Goal: Task Accomplishment & Management: Manage account settings

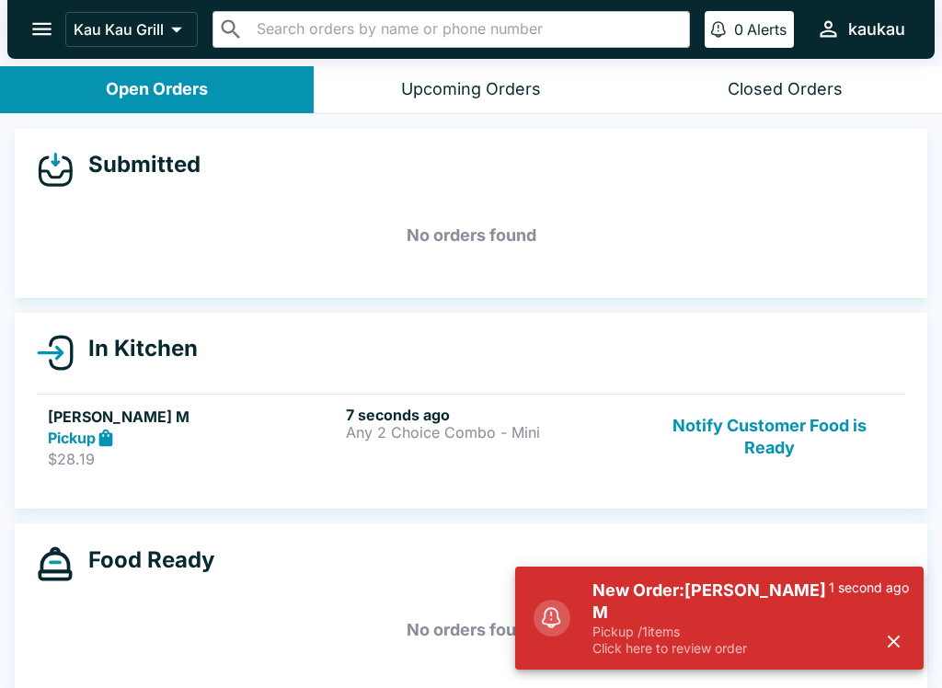
click at [283, 428] on div "Pickup" at bounding box center [193, 438] width 291 height 21
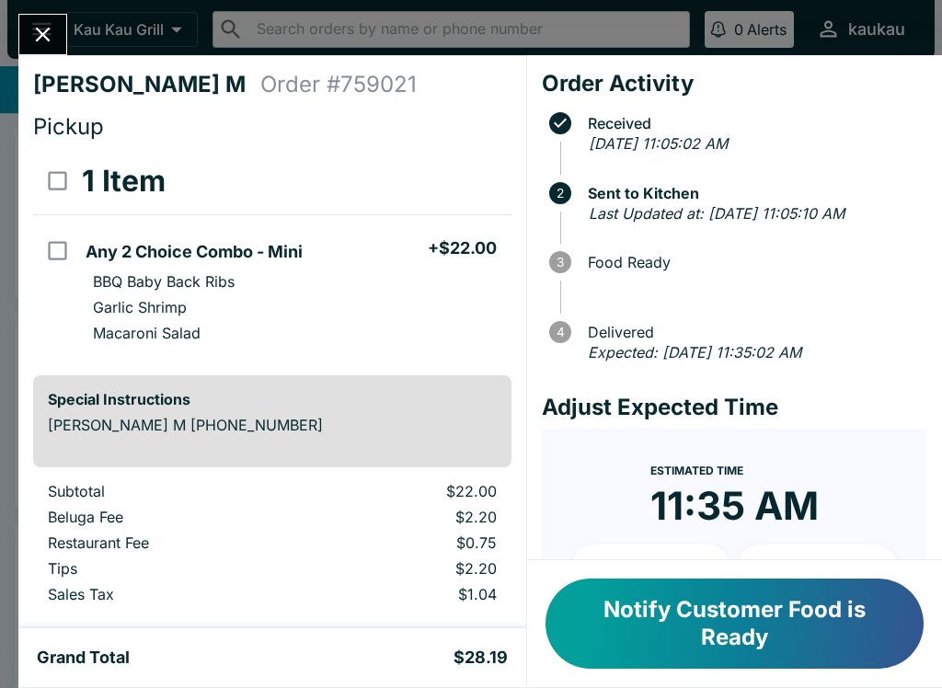
click at [731, 629] on button "Notify Customer Food is Ready" at bounding box center [734, 624] width 378 height 90
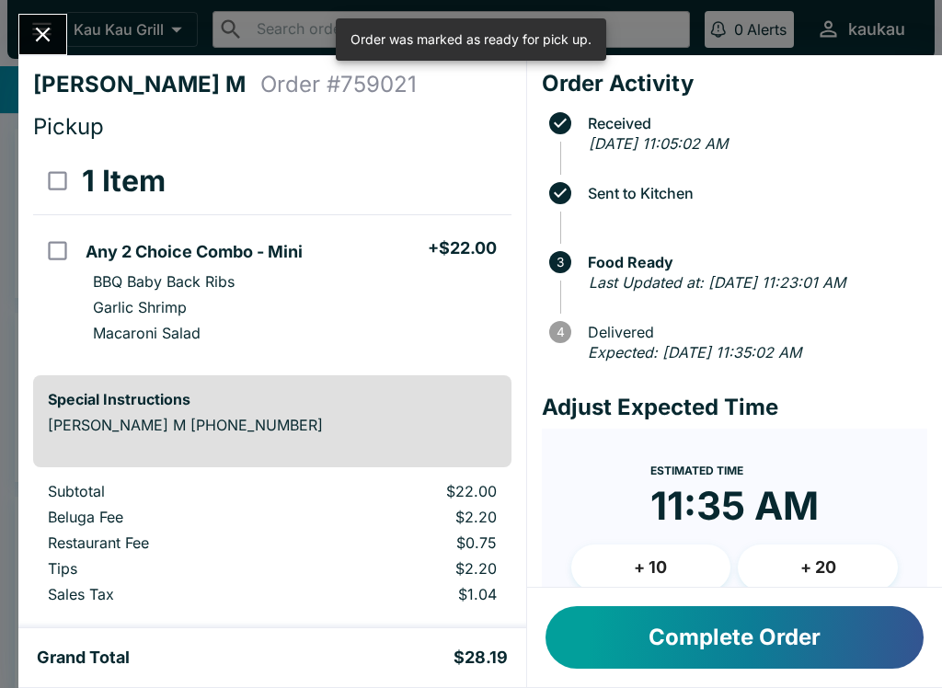
click at [693, 653] on button "Complete Order" at bounding box center [734, 637] width 378 height 63
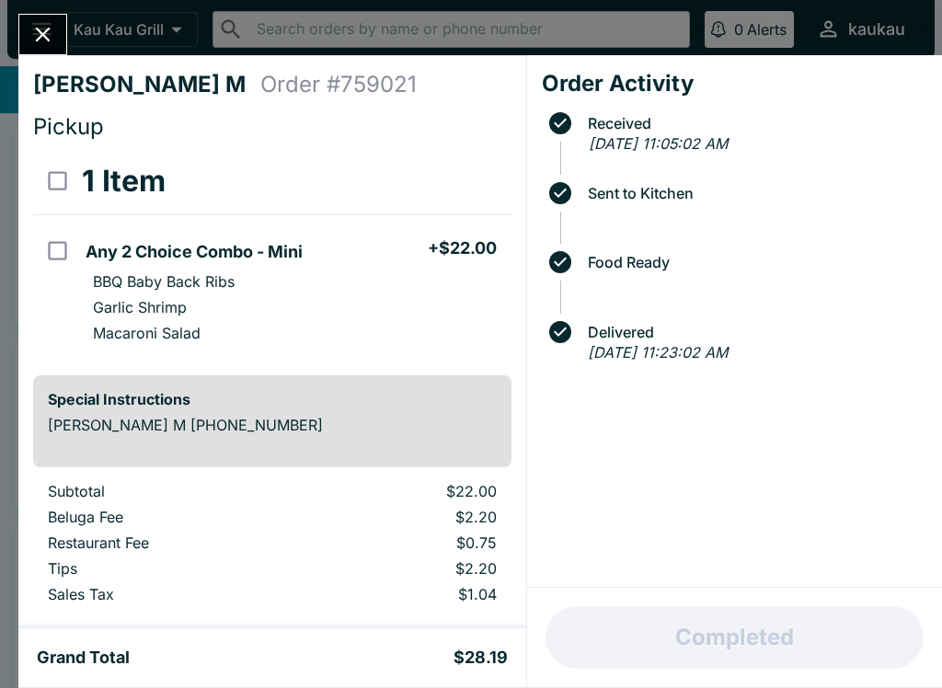
click at [79, 11] on div "Tracee M Order # 759021 Pickup 1 Item Any 2 Choice Combo - Mini + $22.00 BBQ Ba…" at bounding box center [471, 344] width 942 height 688
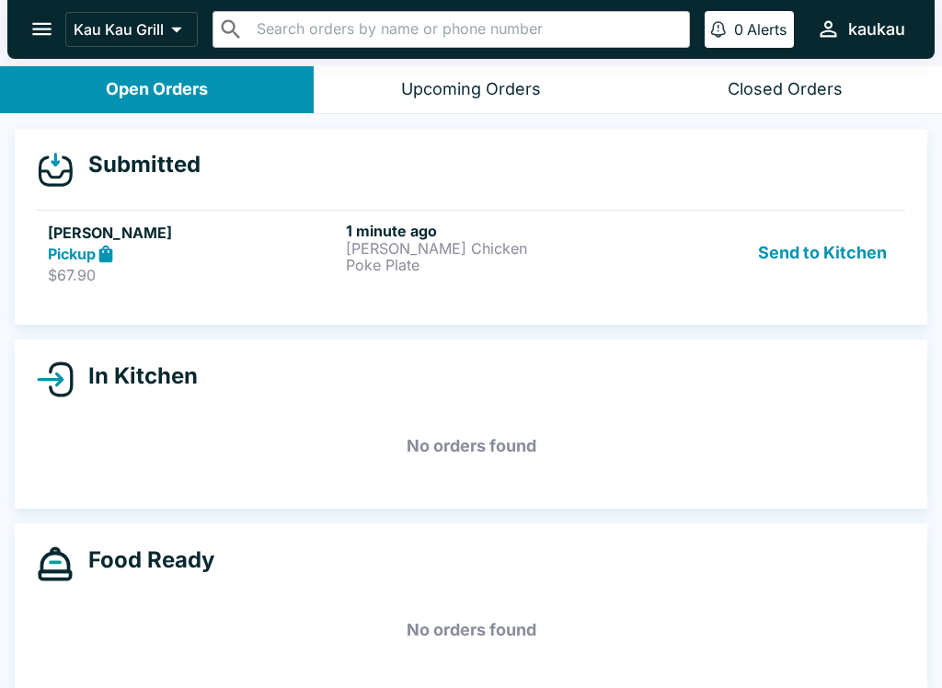
click at [44, 32] on icon "open drawer" at bounding box center [41, 29] width 25 height 25
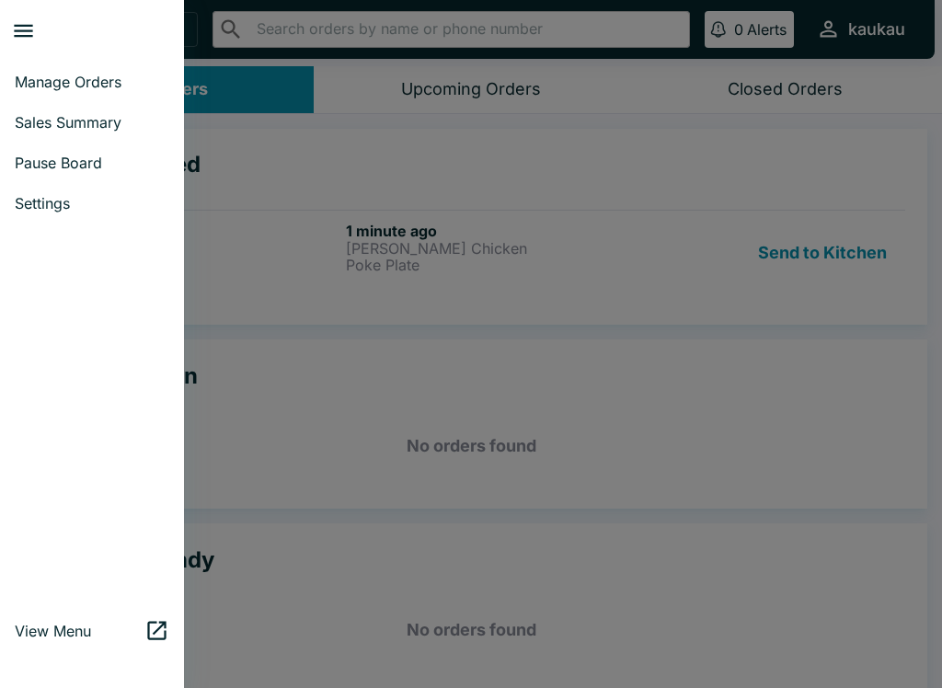
click at [489, 147] on div at bounding box center [471, 344] width 942 height 688
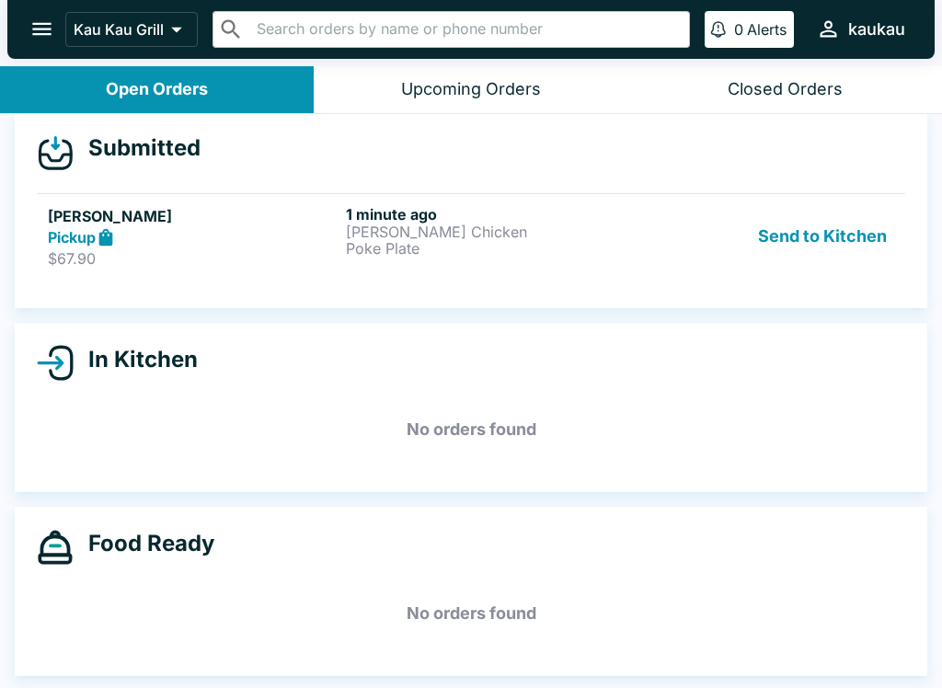
scroll to position [17, 0]
click at [797, 232] on button "Send to Kitchen" at bounding box center [822, 236] width 143 height 63
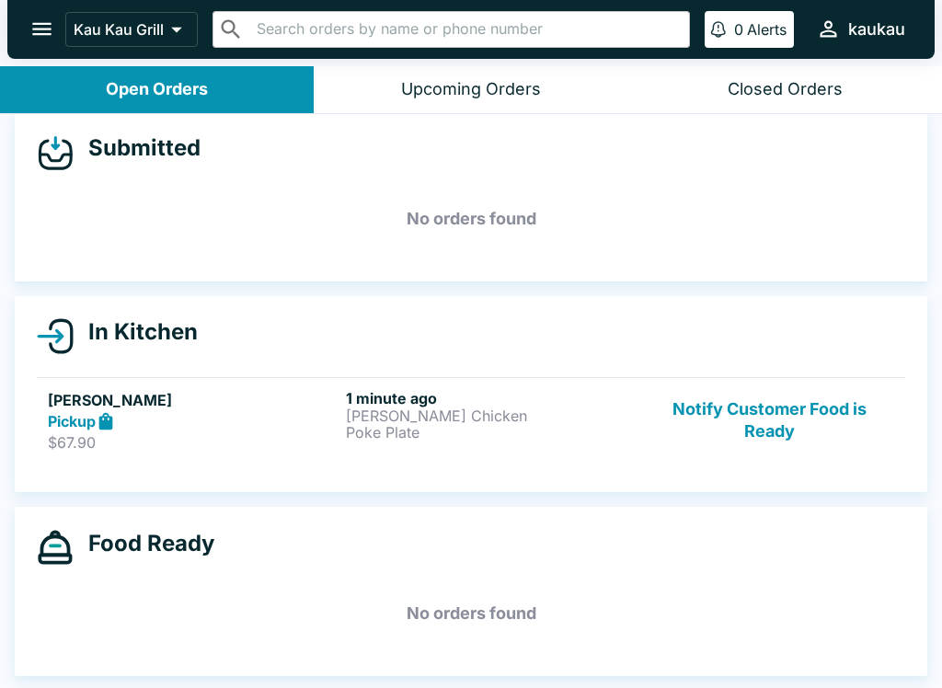
click at [399, 398] on h6 "1 minute ago" at bounding box center [491, 398] width 291 height 18
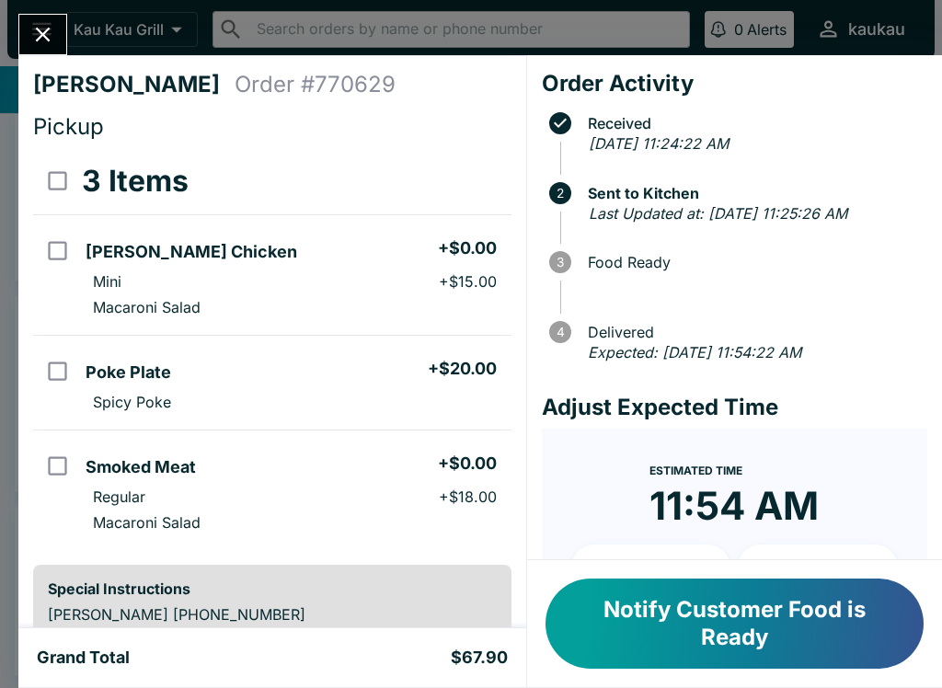
click at [782, 621] on button "Notify Customer Food is Ready" at bounding box center [734, 624] width 378 height 90
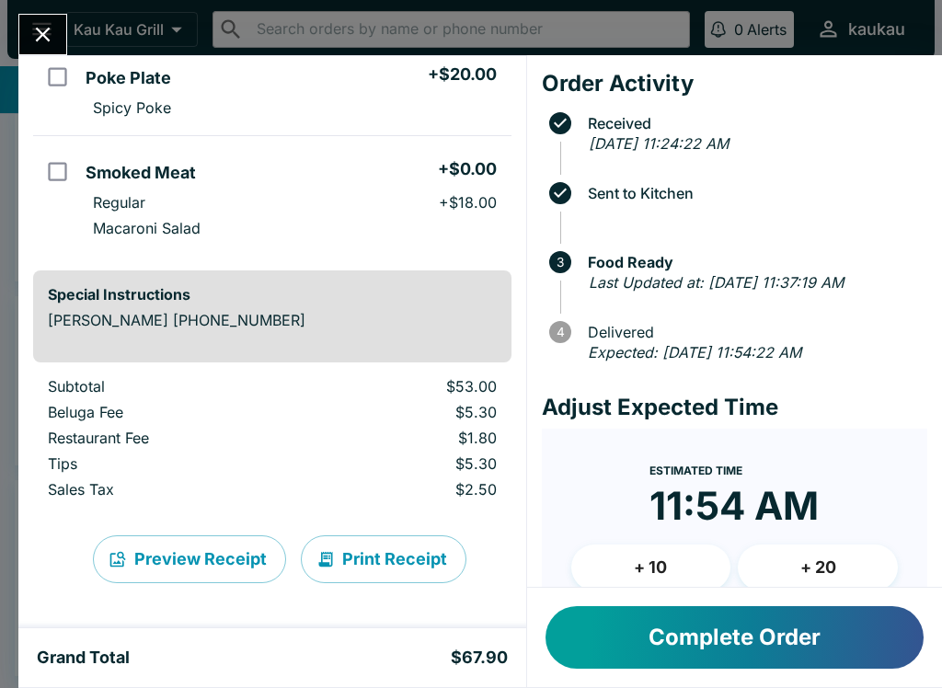
scroll to position [294, 0]
click at [62, 21] on div at bounding box center [42, 34] width 49 height 41
click at [41, 27] on icon "Close" at bounding box center [42, 34] width 25 height 25
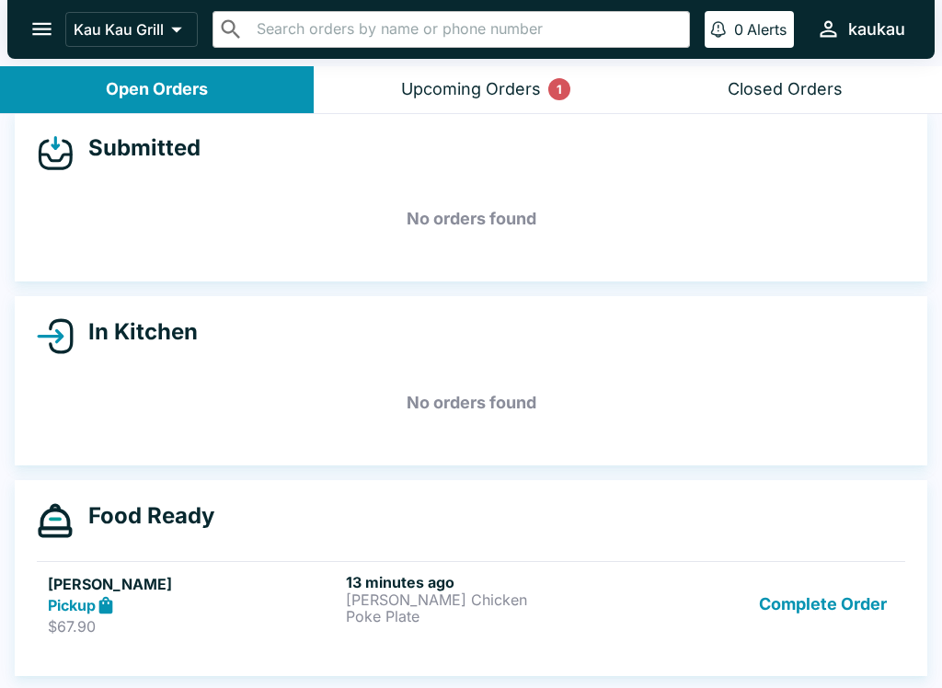
click at [503, 85] on div "Upcoming Orders 1" at bounding box center [471, 89] width 140 height 21
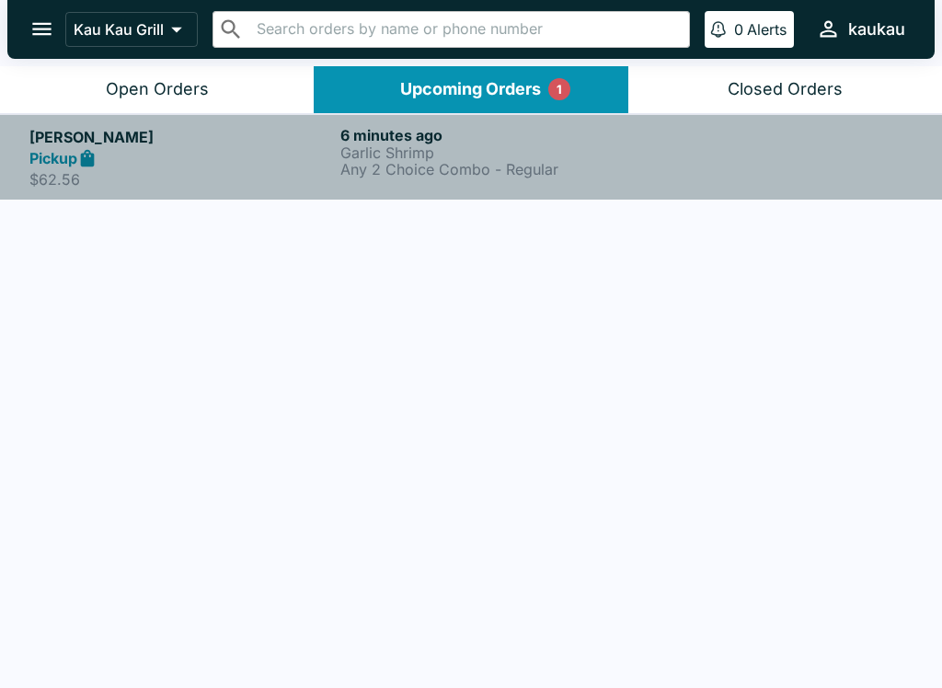
click at [499, 169] on p "Any 2 Choice Combo - Regular" at bounding box center [492, 169] width 304 height 17
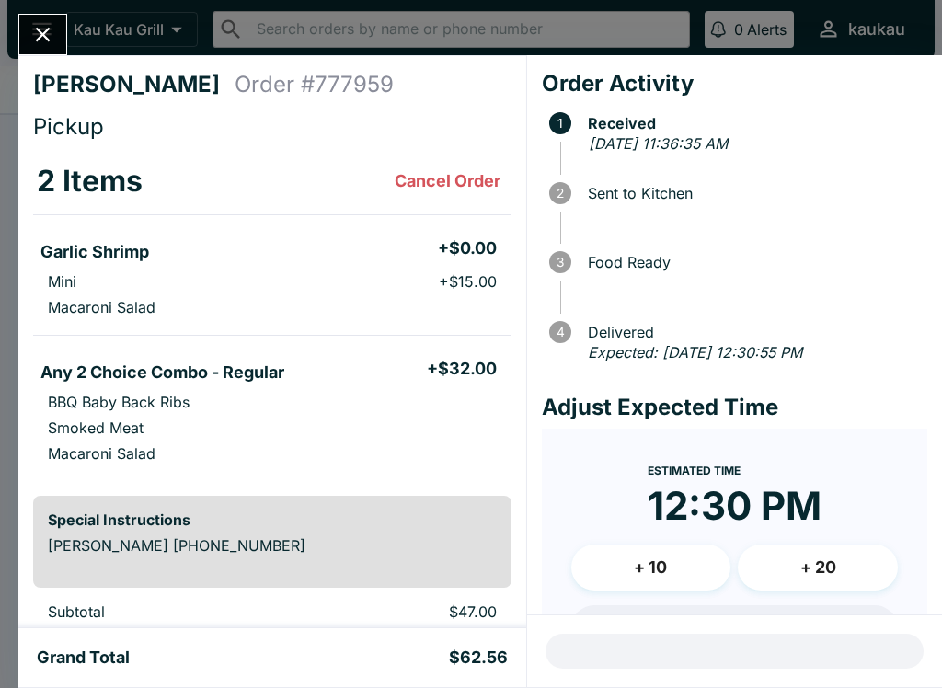
click at [51, 10] on div "Brandon Hunt Order # 777959 Pickup 2 Items Cancel Order Garlic Shrimp + $0.00 M…" at bounding box center [471, 344] width 942 height 688
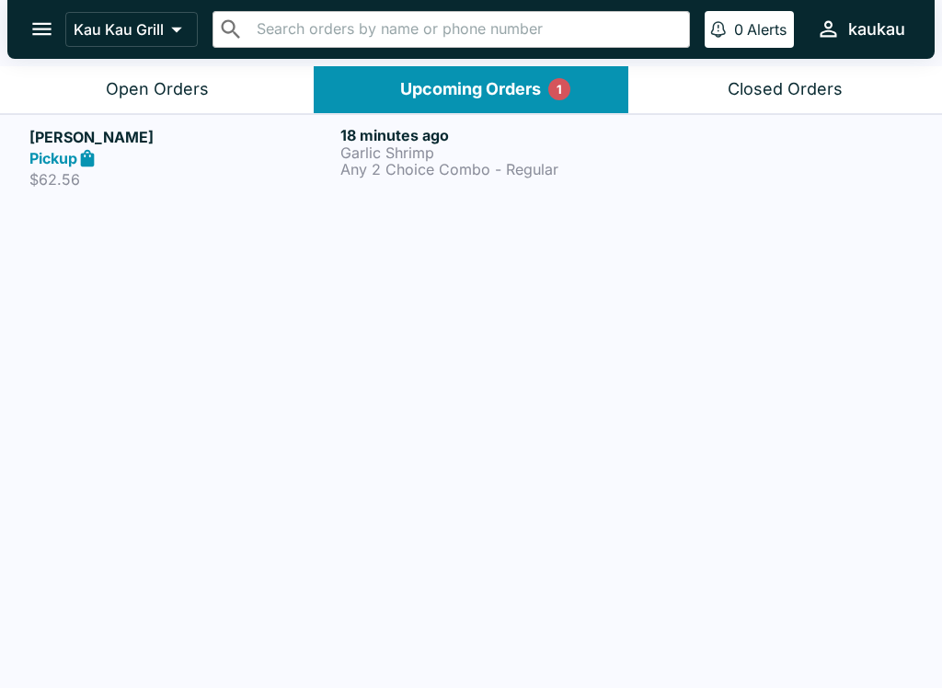
click at [192, 80] on div "Open Orders" at bounding box center [157, 89] width 103 height 21
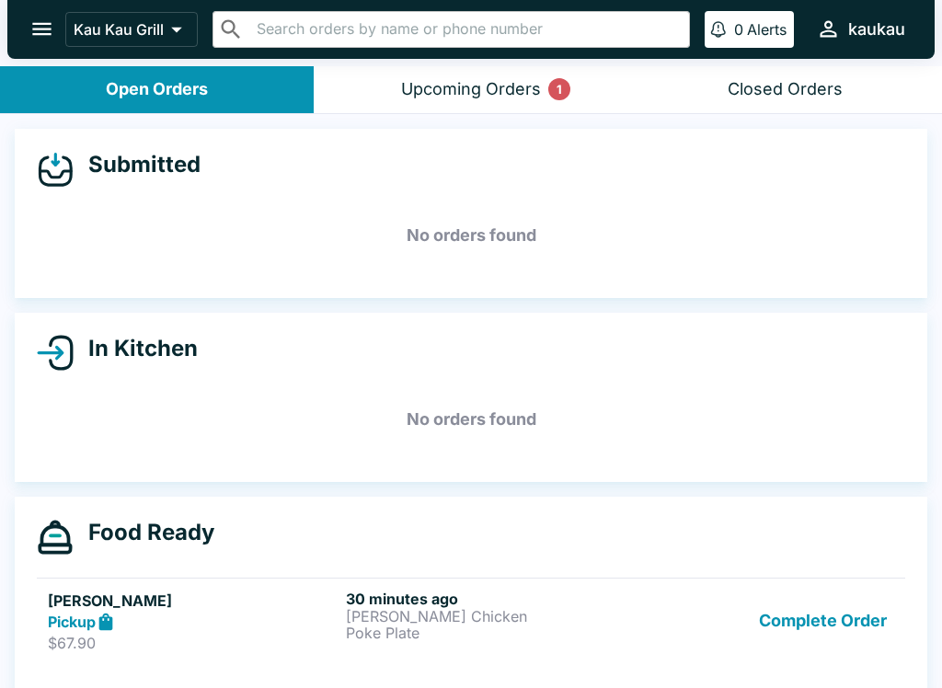
click at [802, 618] on button "Complete Order" at bounding box center [822, 621] width 143 height 63
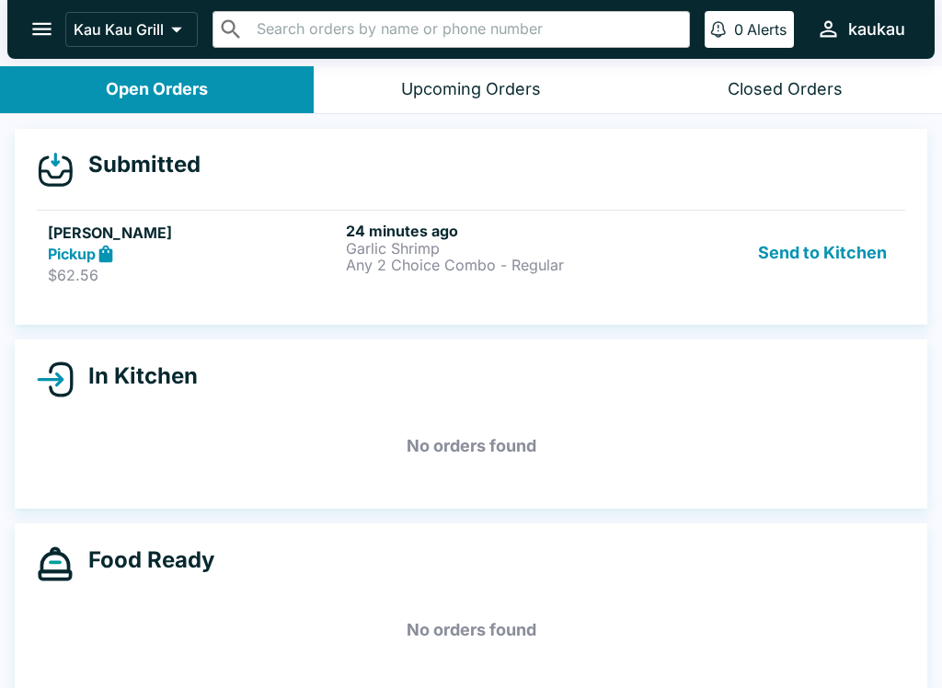
click at [799, 264] on button "Send to Kitchen" at bounding box center [822, 253] width 143 height 63
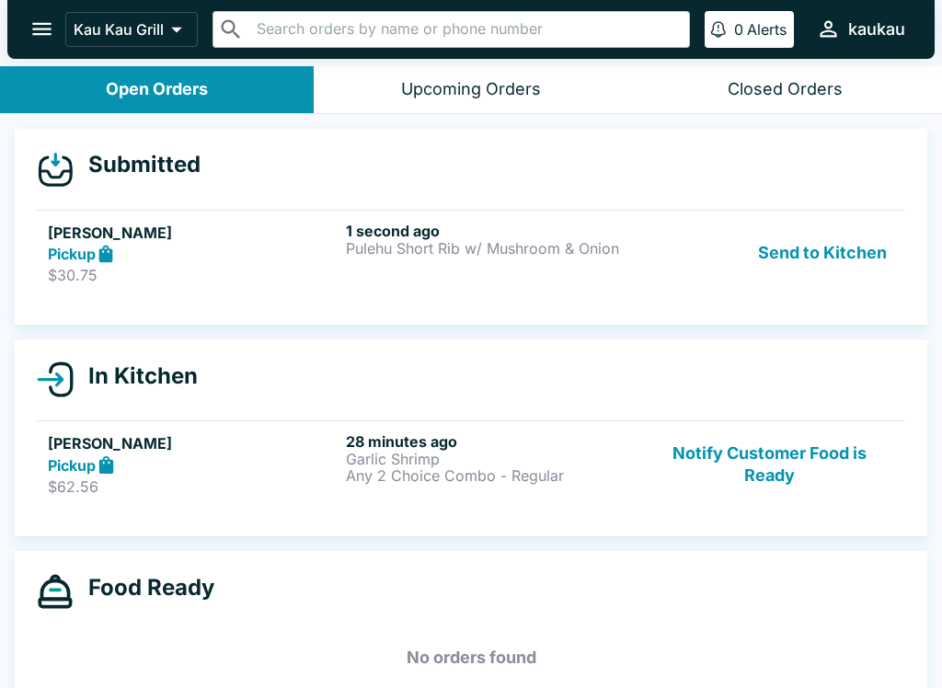
click at [809, 247] on button "Send to Kitchen" at bounding box center [822, 253] width 143 height 63
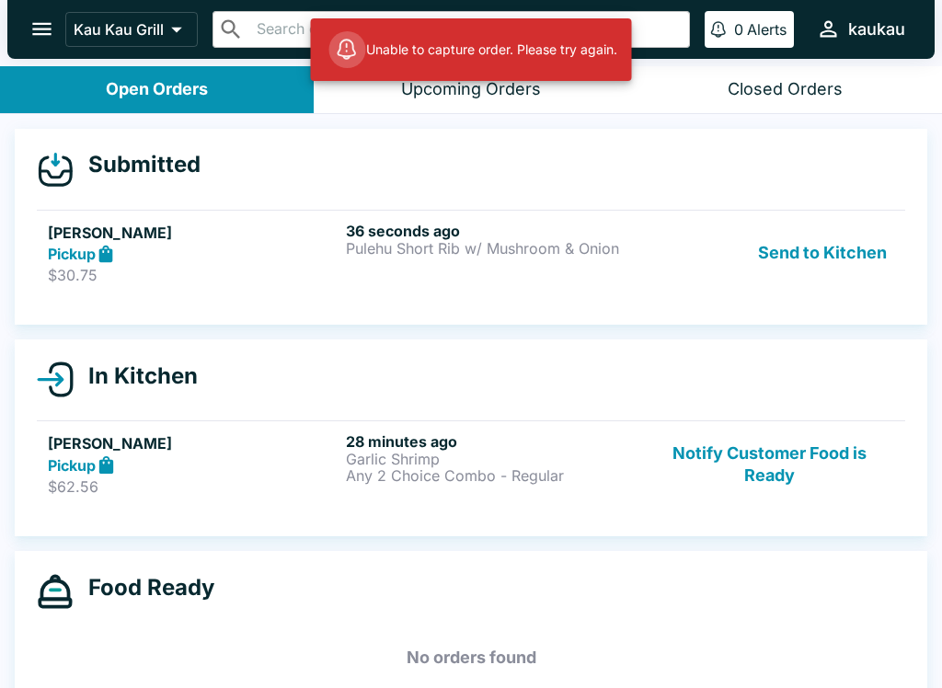
click at [800, 249] on button "Send to Kitchen" at bounding box center [822, 253] width 143 height 63
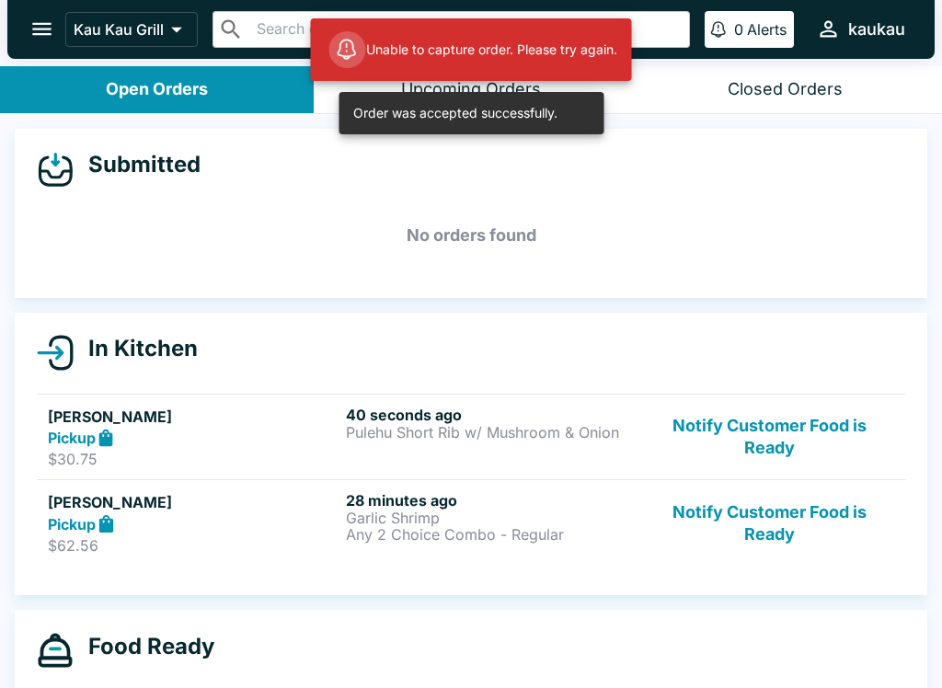
click at [462, 430] on p "Pulehu Short Rib w/ Mushroom & Onion" at bounding box center [491, 432] width 291 height 17
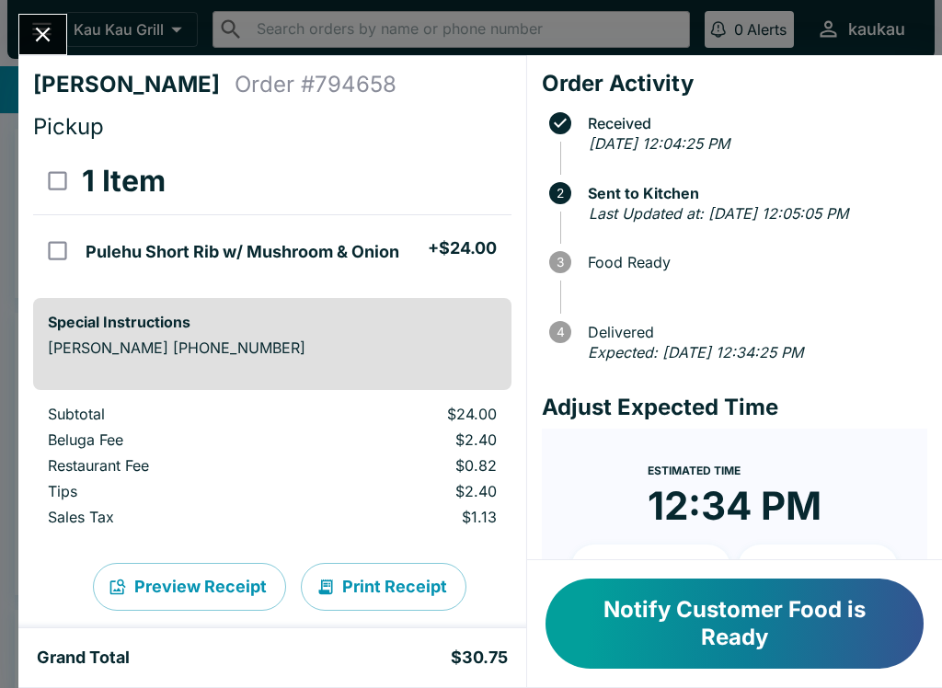
click at [762, 619] on button "Notify Customer Food is Ready" at bounding box center [734, 624] width 378 height 90
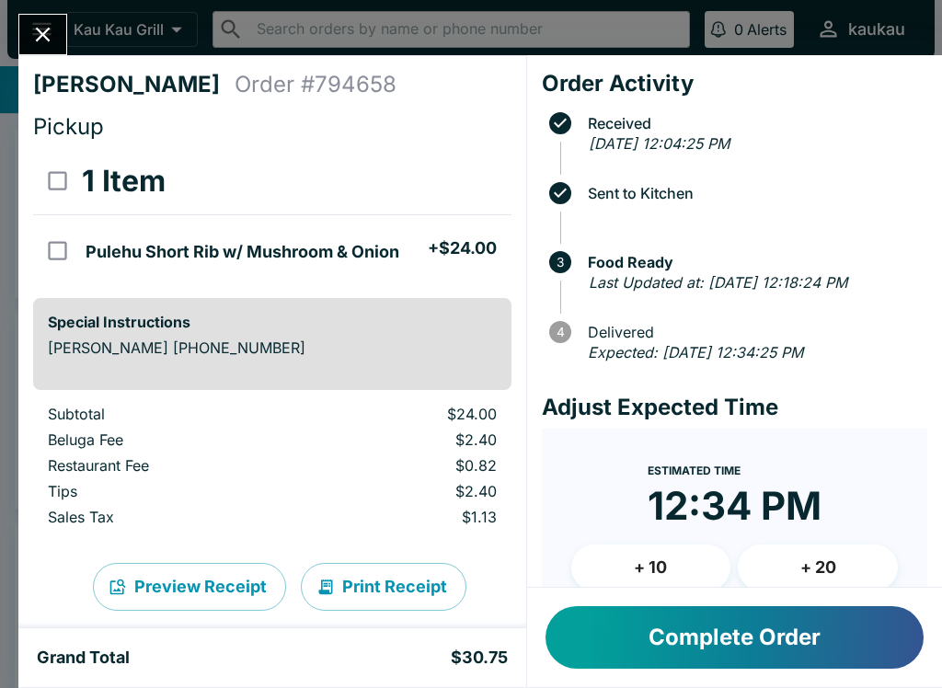
click at [52, 27] on icon "Close" at bounding box center [42, 34] width 25 height 25
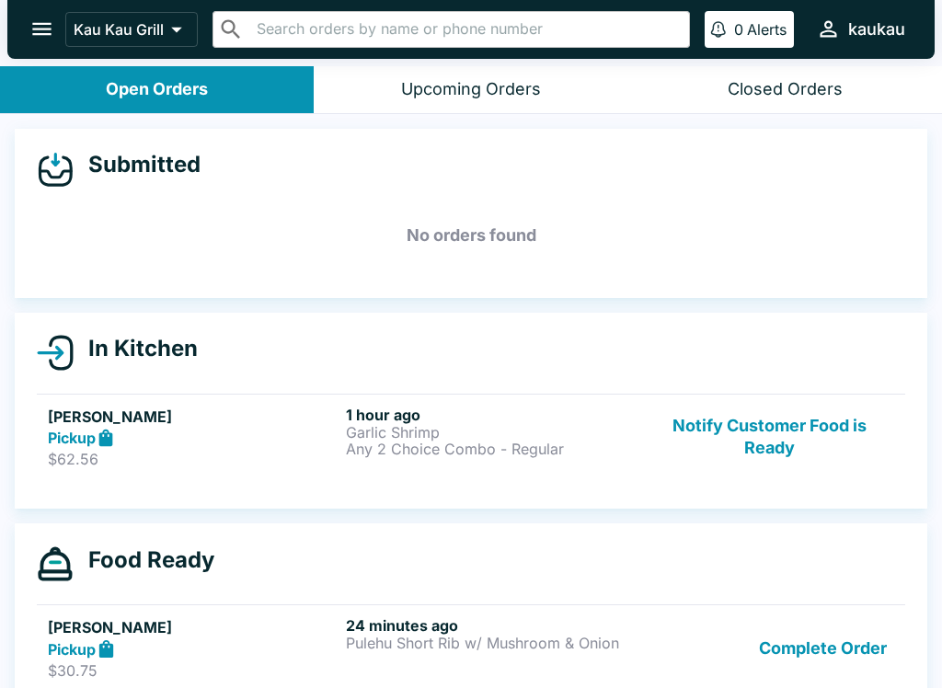
click at [574, 444] on p "Any 2 Choice Combo - Regular" at bounding box center [491, 449] width 291 height 17
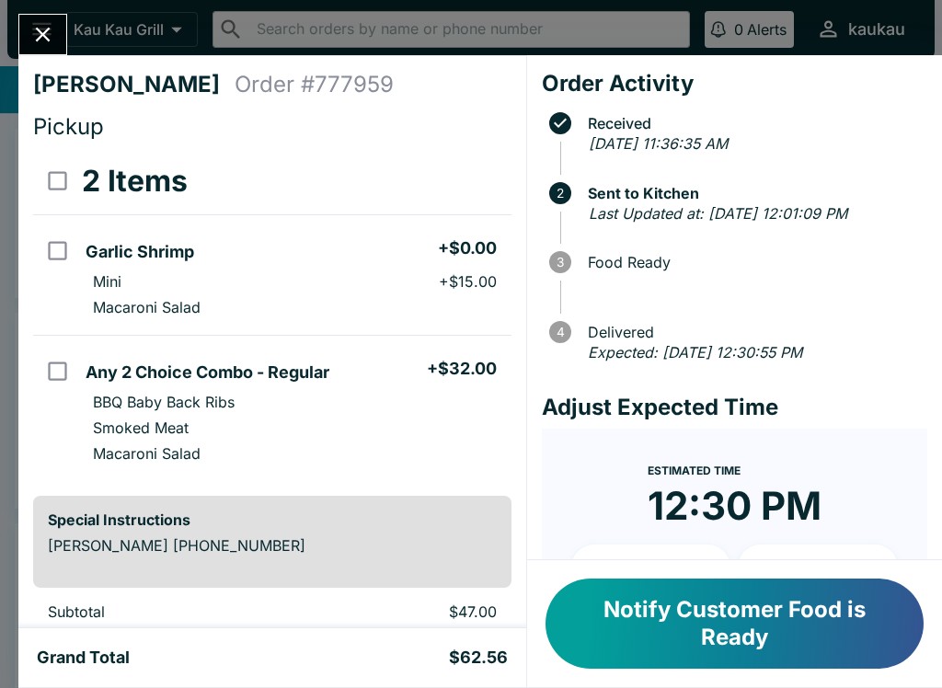
click at [752, 635] on button "Notify Customer Food is Ready" at bounding box center [734, 624] width 378 height 90
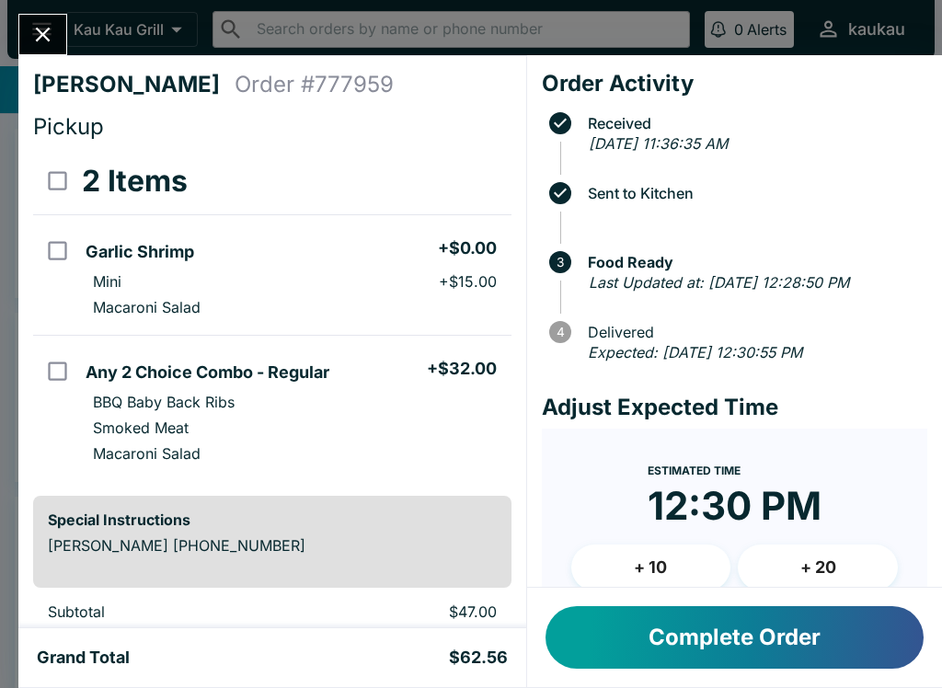
click at [788, 661] on button "Complete Order" at bounding box center [734, 637] width 378 height 63
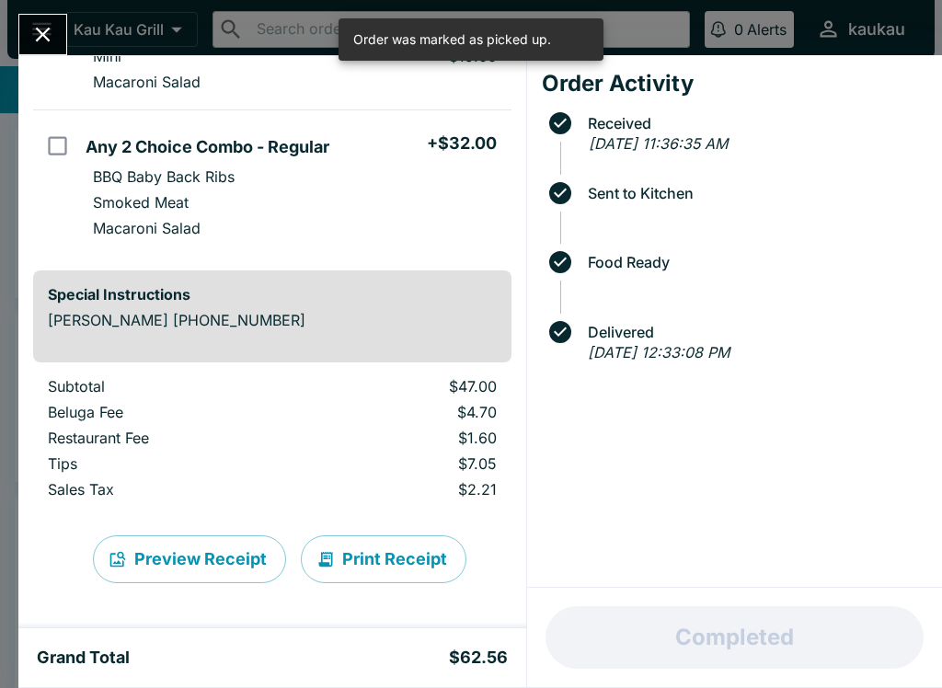
scroll to position [225, 0]
click at [49, 65] on td "orders table" at bounding box center [55, 50] width 45 height 120
checkbox input "true"
click at [63, 37] on button "Close" at bounding box center [42, 35] width 47 height 40
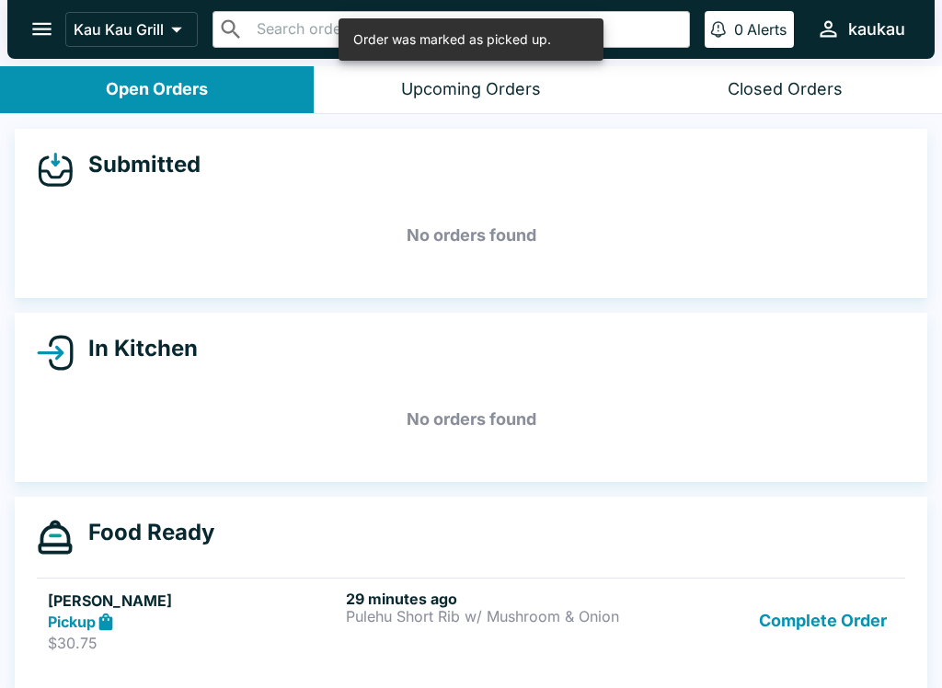
click at [563, 621] on p "Pulehu Short Rib w/ Mushroom & Onion" at bounding box center [491, 616] width 291 height 17
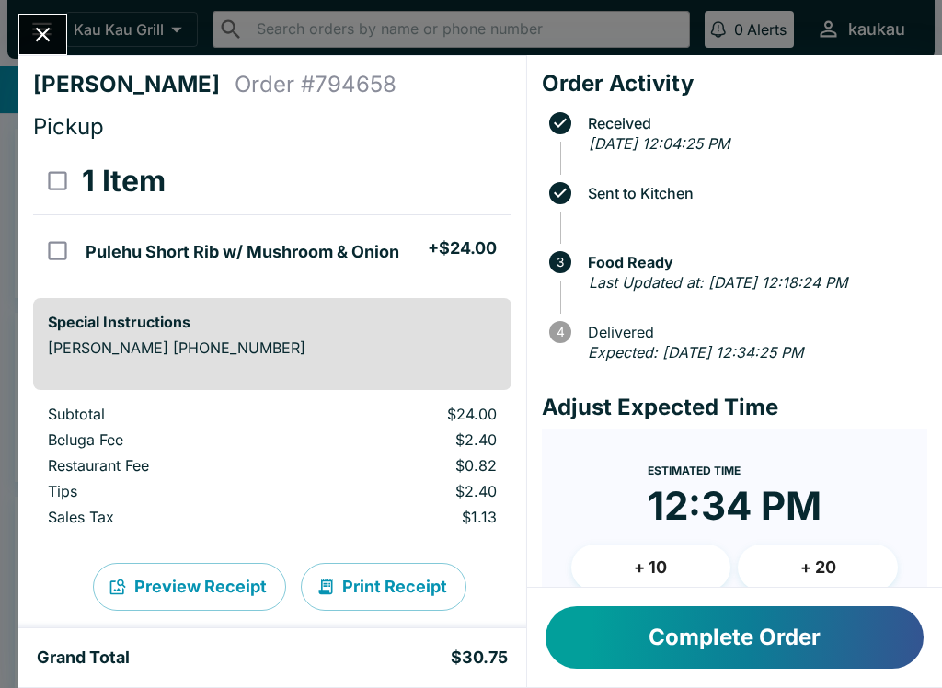
click at [741, 667] on button "Complete Order" at bounding box center [734, 637] width 378 height 63
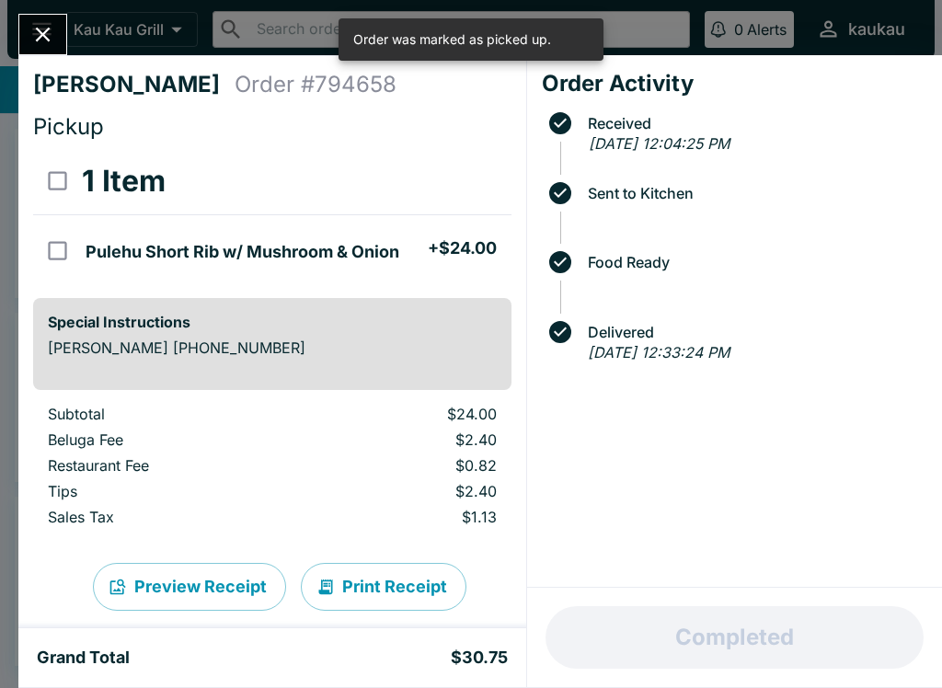
click at [21, 41] on button "Close" at bounding box center [42, 35] width 47 height 40
